Goal: Learn about a topic: Learn about a topic

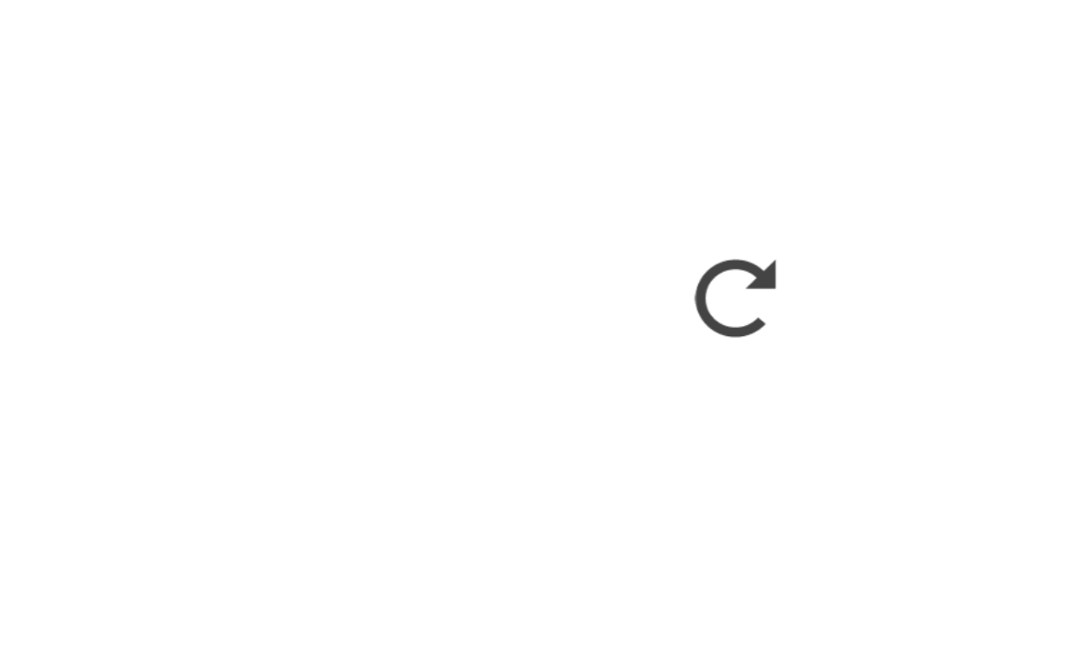
scroll to position [819, 0]
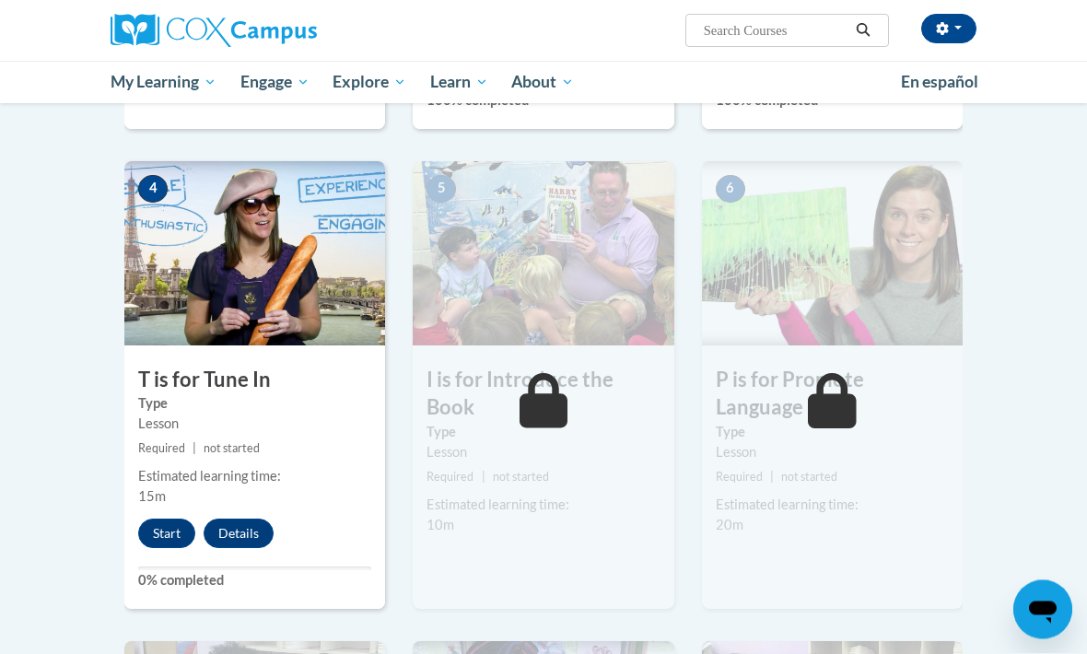
scroll to position [802, 0]
click at [172, 508] on div "4 T is for Tune In Type Lesson Required | not started Estimated learning time: …" at bounding box center [254, 384] width 261 height 448
click at [171, 533] on button "Start" at bounding box center [166, 532] width 57 height 29
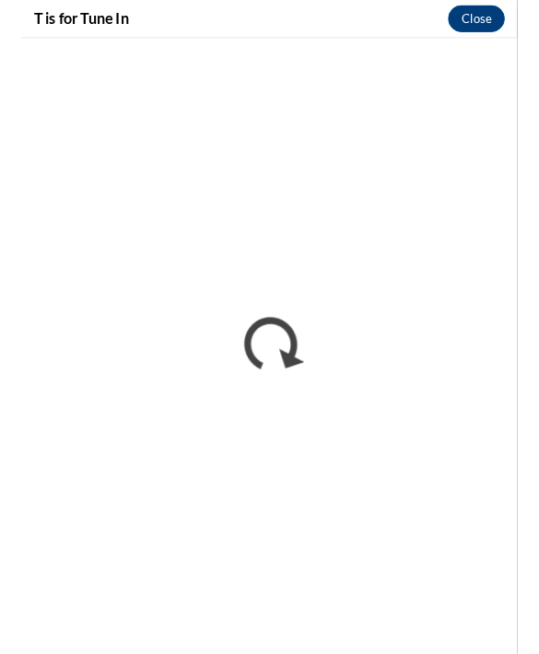
scroll to position [0, 0]
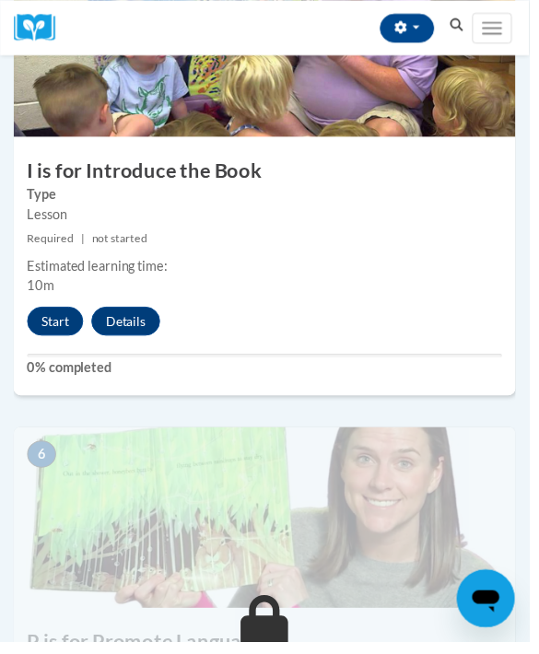
click at [56, 317] on button "Start" at bounding box center [56, 326] width 57 height 29
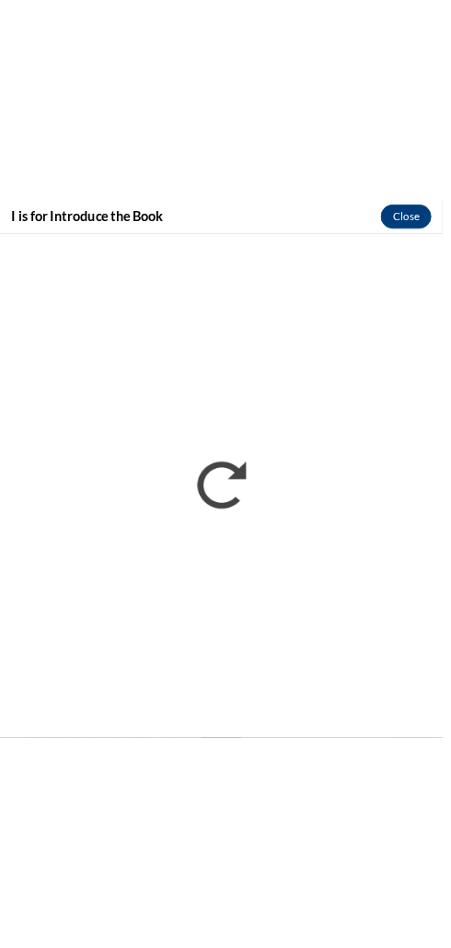
scroll to position [2235, 0]
